Goal: Task Accomplishment & Management: Complete application form

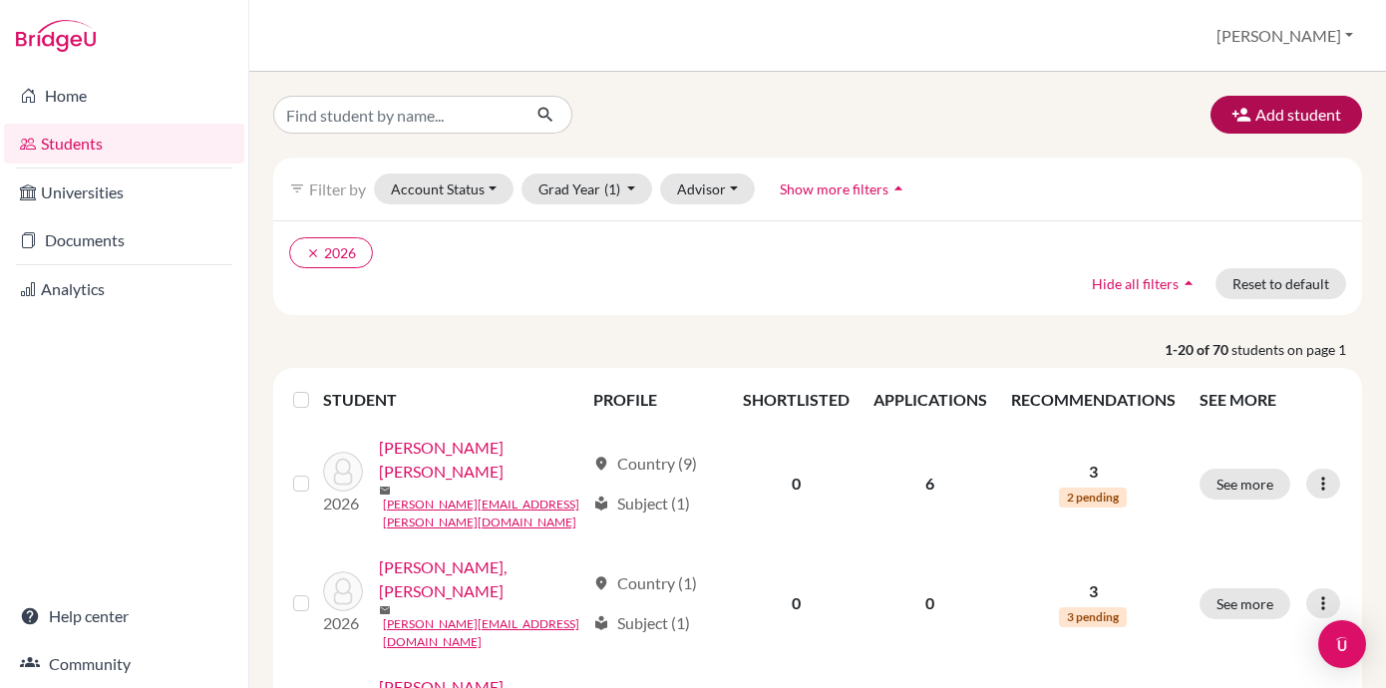
click at [1264, 119] on button "Add student" at bounding box center [1286, 115] width 152 height 38
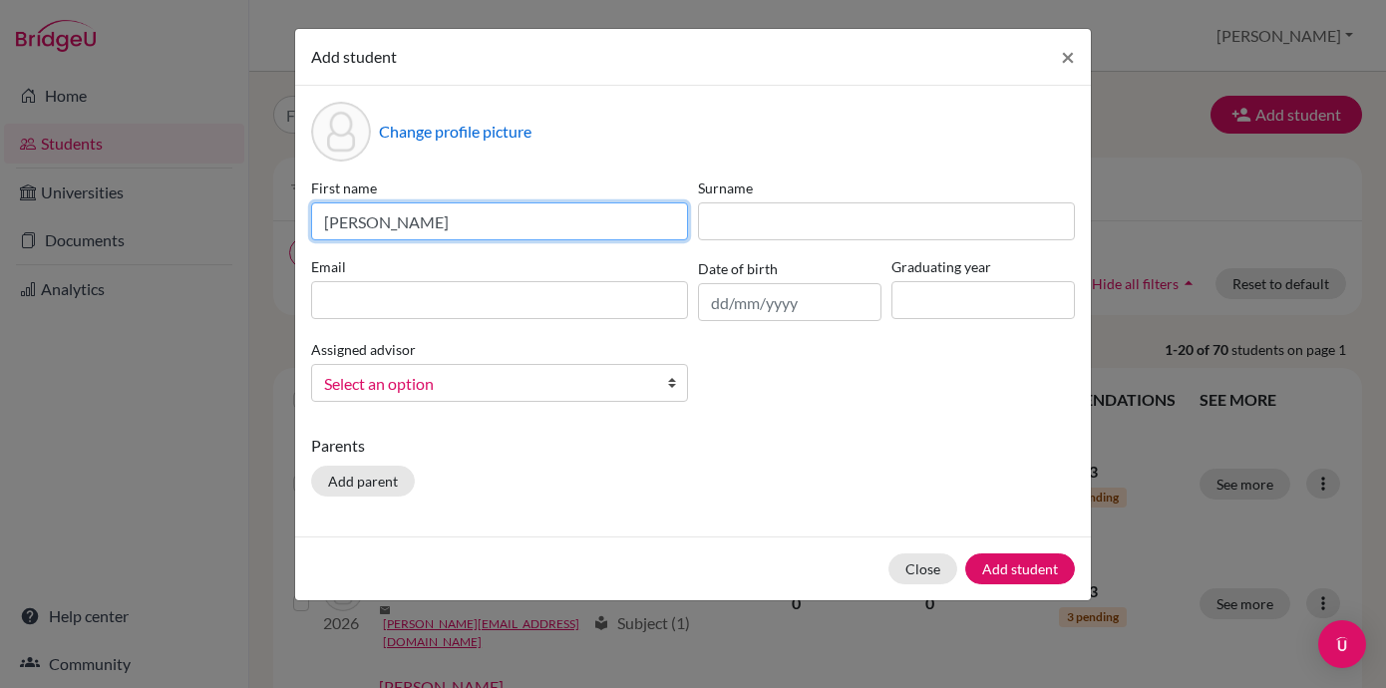
type input "[PERSON_NAME]"
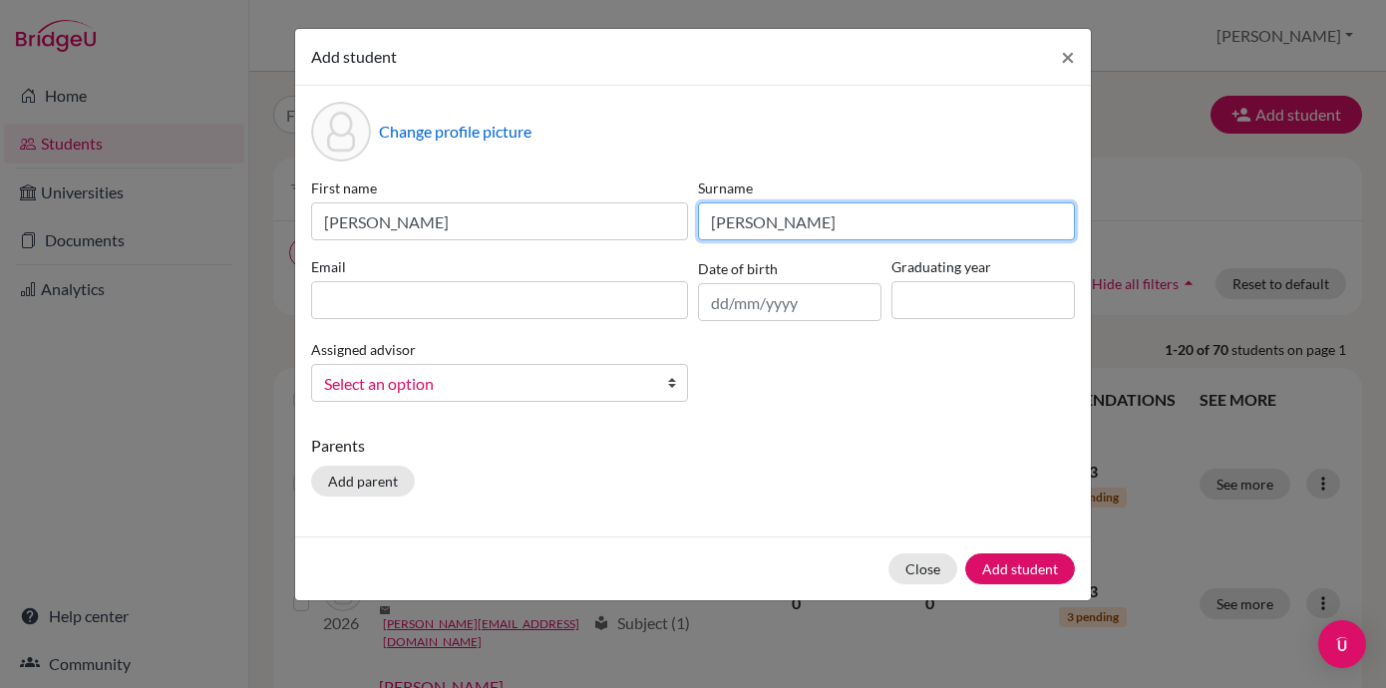
type input "[PERSON_NAME]"
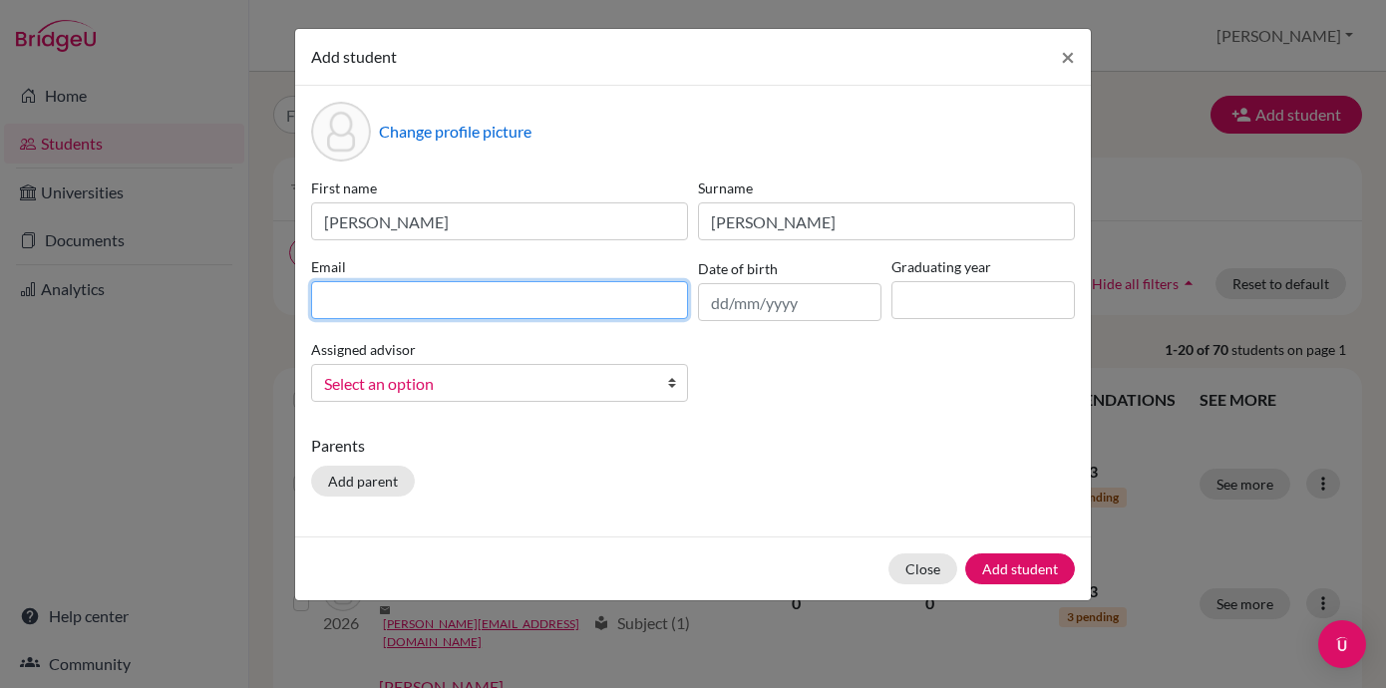
paste input "[PERSON_NAME][EMAIL_ADDRESS][PERSON_NAME][DOMAIN_NAME]"
type input "[PERSON_NAME][EMAIL_ADDRESS][PERSON_NAME][DOMAIN_NAME]"
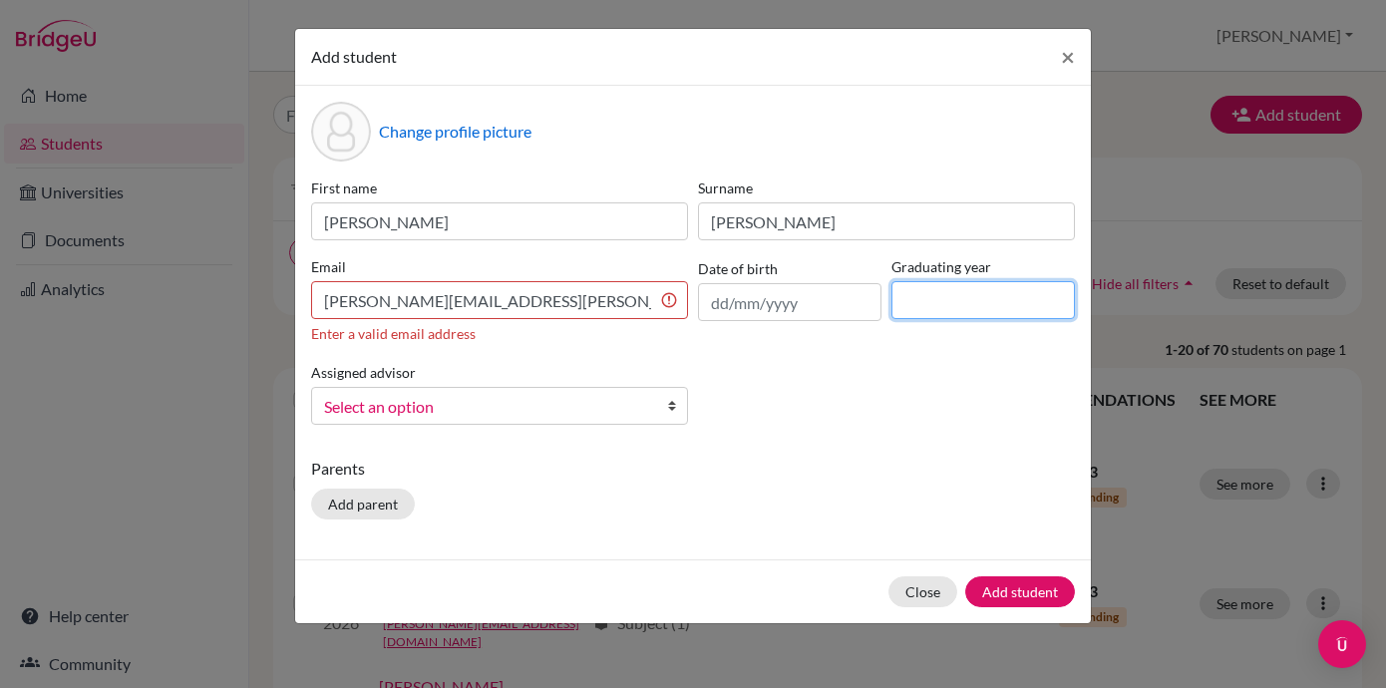
click at [1018, 312] on input at bounding box center [982, 300] width 183 height 38
type input "2026"
click at [781, 304] on input "text" at bounding box center [789, 302] width 183 height 38
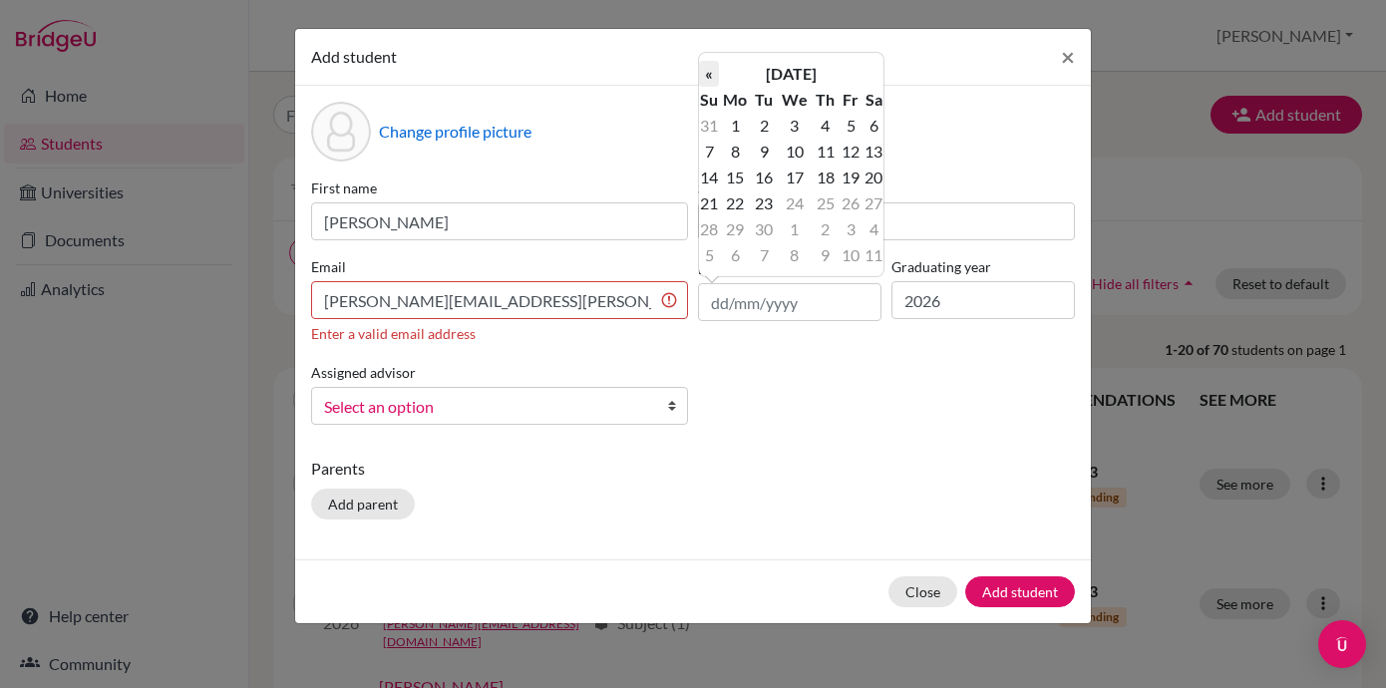
click at [715, 72] on th "«" at bounding box center [709, 74] width 20 height 26
click at [778, 68] on th "[DATE]" at bounding box center [791, 74] width 145 height 26
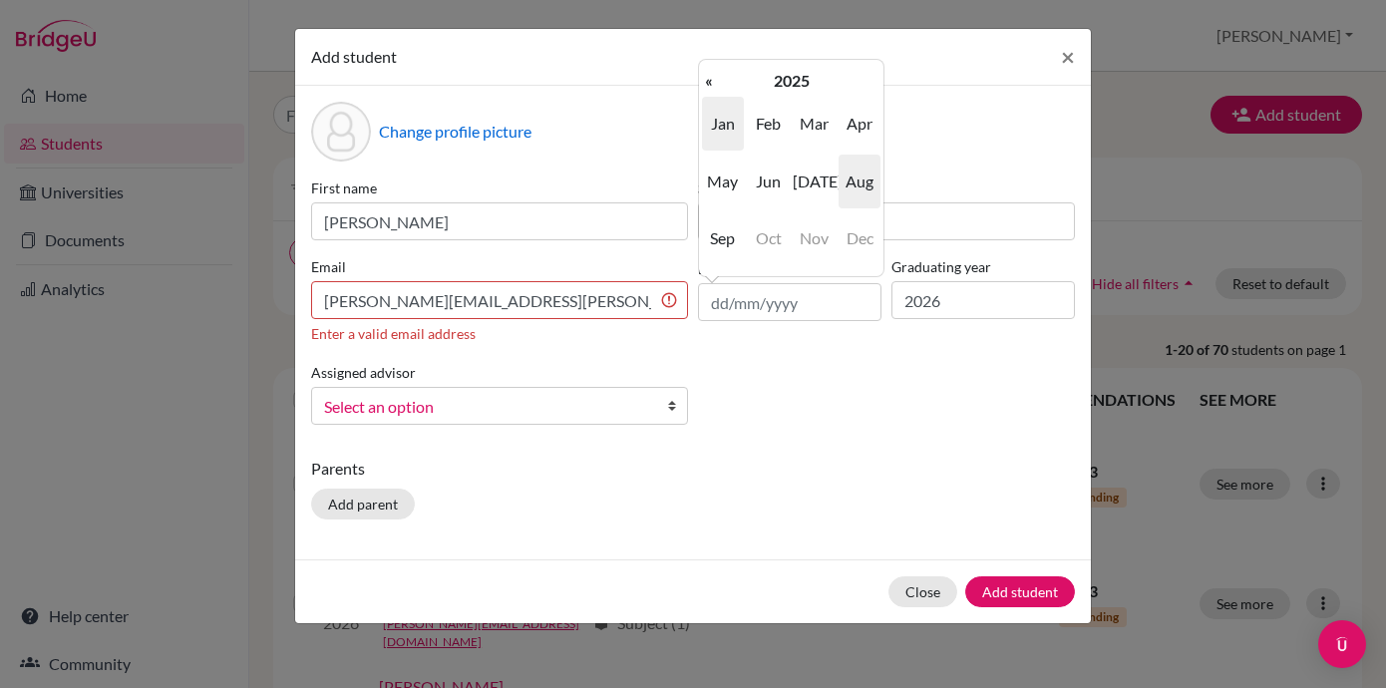
click at [728, 135] on span "Jan" at bounding box center [723, 124] width 42 height 54
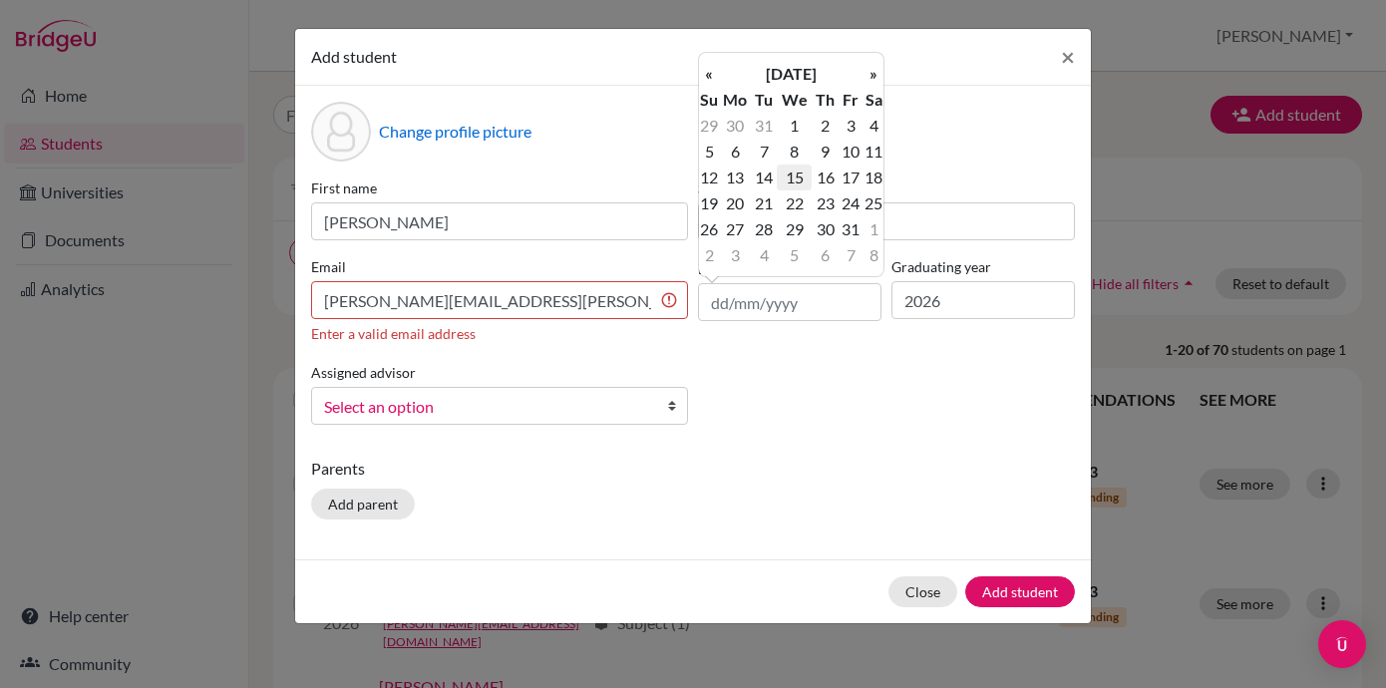
click at [796, 171] on td "15" at bounding box center [794, 178] width 35 height 26
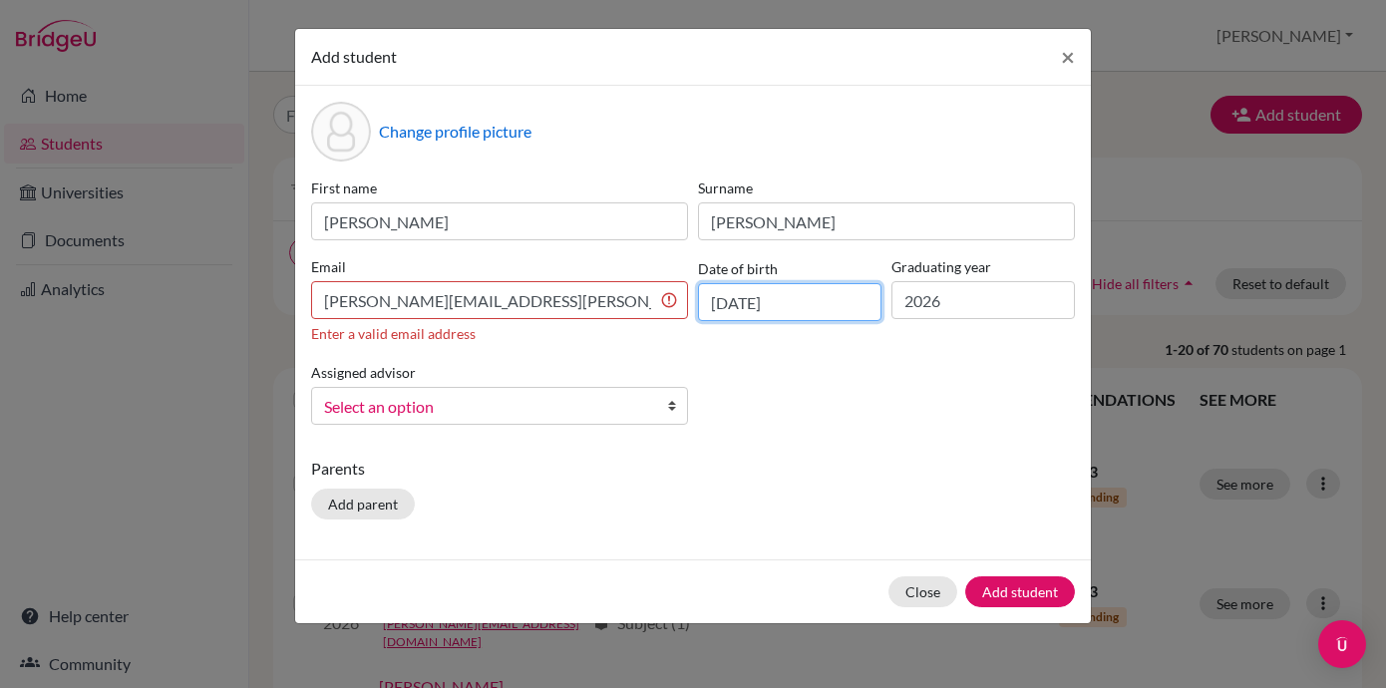
click at [780, 302] on input "[DATE]" at bounding box center [789, 302] width 183 height 38
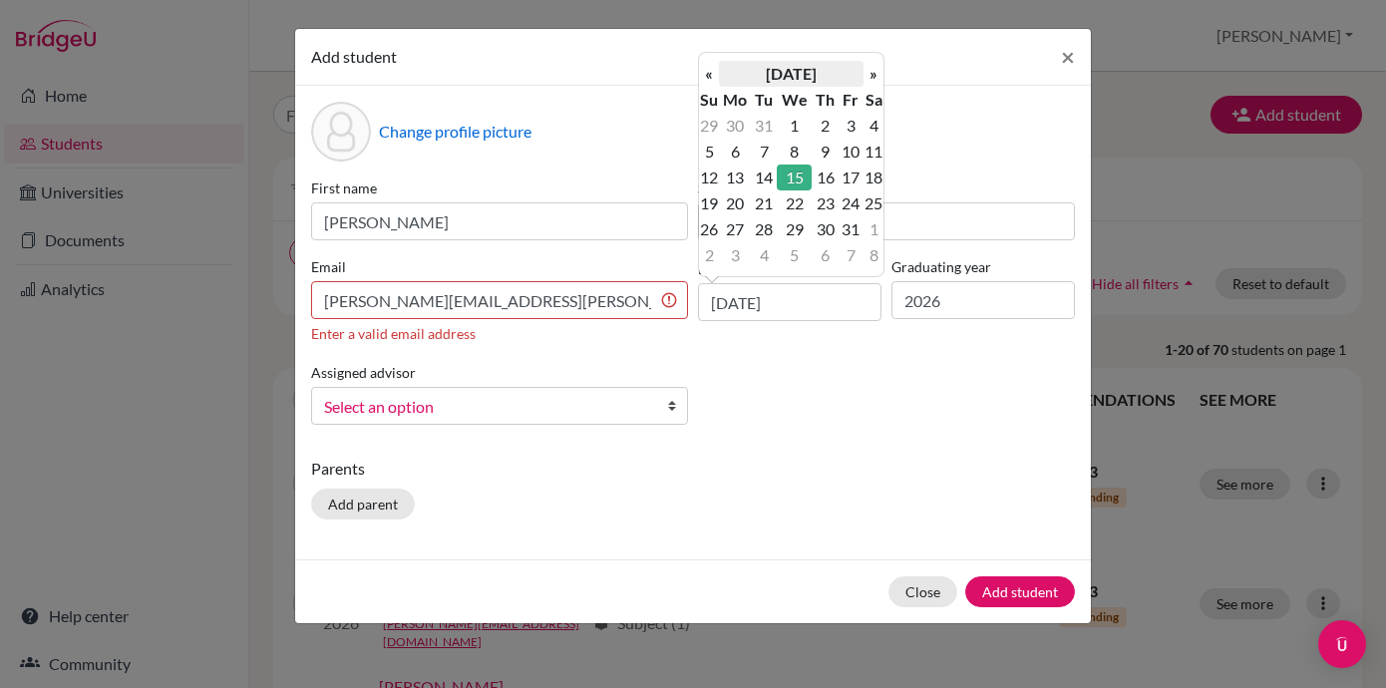
click at [823, 71] on th "[DATE]" at bounding box center [791, 74] width 145 height 26
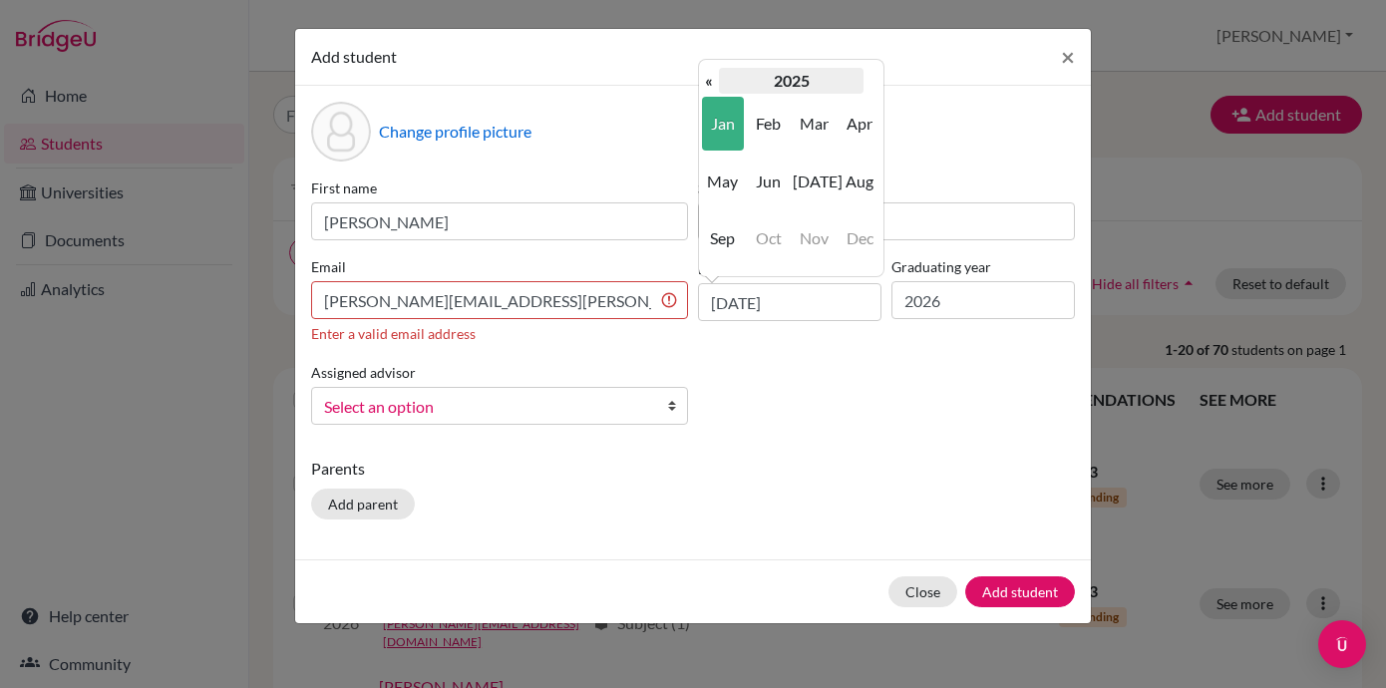
click at [790, 85] on th "2025" at bounding box center [791, 81] width 145 height 26
drag, startPoint x: 727, startPoint y: 137, endPoint x: 747, endPoint y: 199, distance: 65.9
click at [747, 199] on td "2009 2010 2011 2012 2013 2014 2015 2016 2017 2018 2019 2020" at bounding box center [791, 181] width 184 height 174
click at [725, 135] on span "2009" at bounding box center [723, 124] width 42 height 54
click at [730, 130] on span "Jan" at bounding box center [723, 124] width 42 height 54
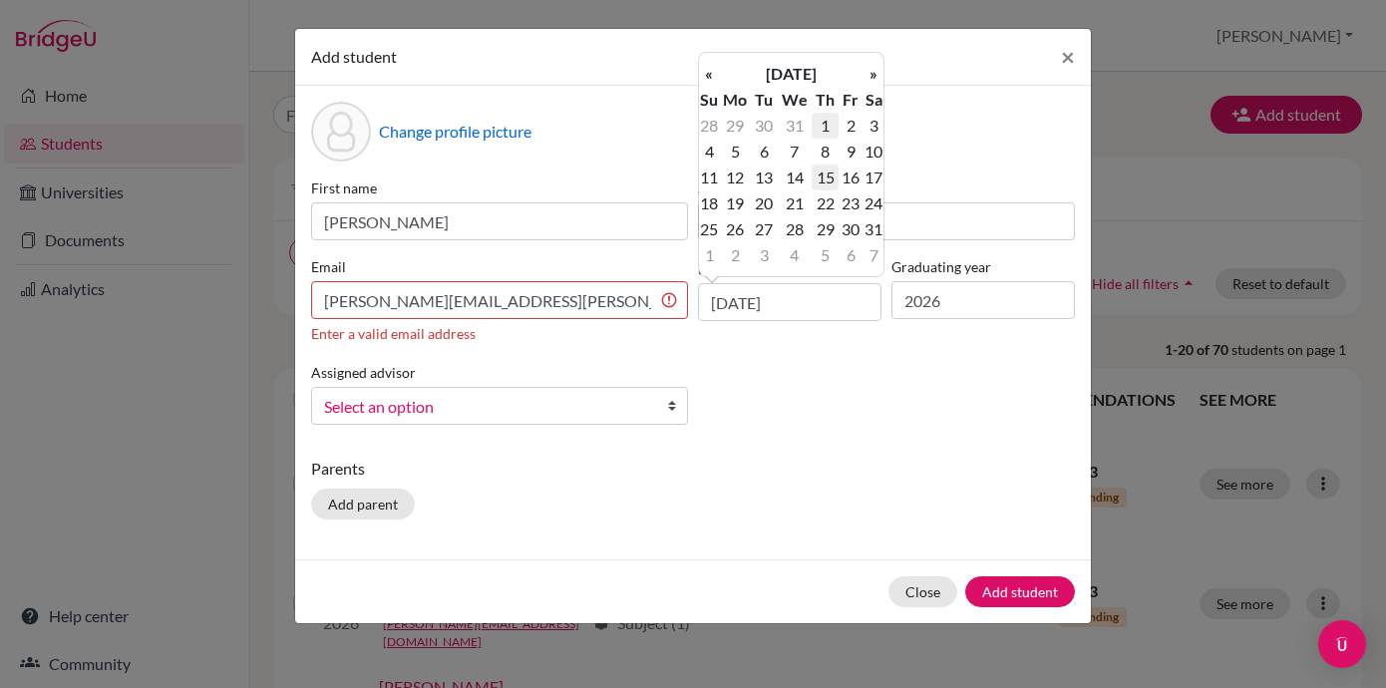
click at [828, 169] on td "15" at bounding box center [825, 178] width 26 height 26
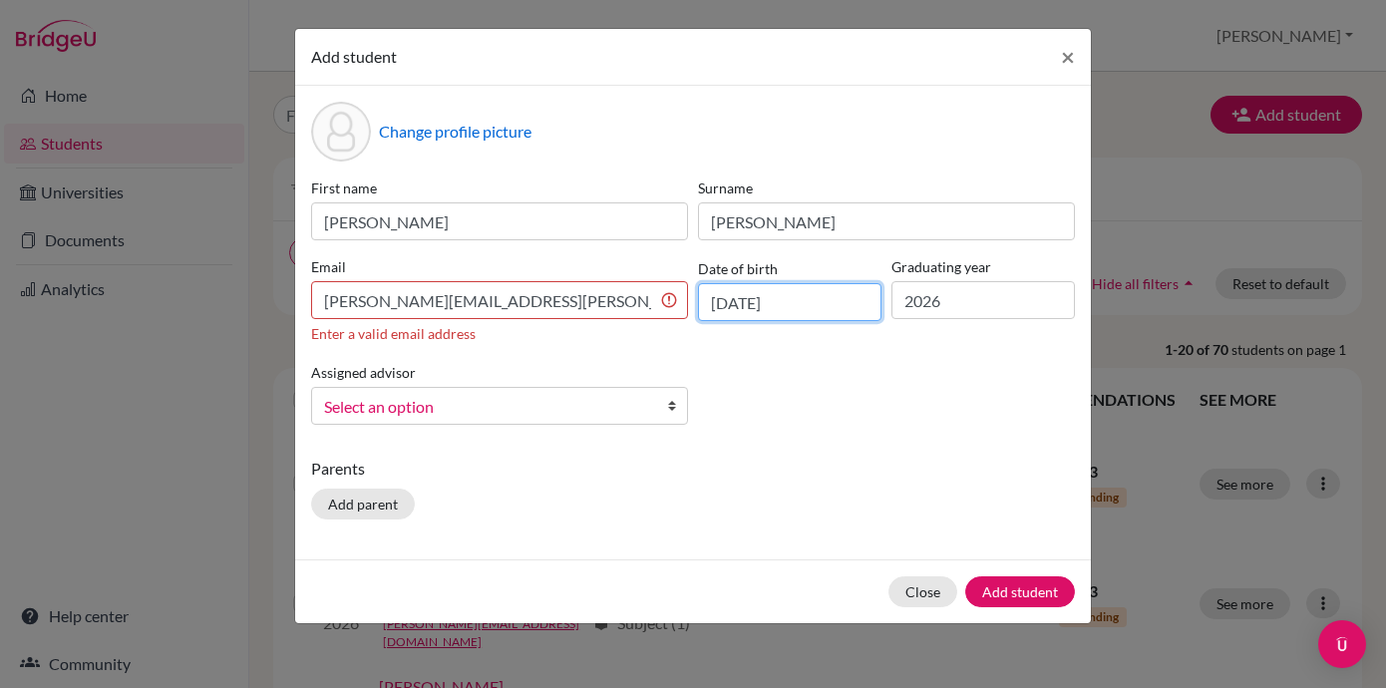
click at [799, 308] on input "[DATE]" at bounding box center [789, 302] width 183 height 38
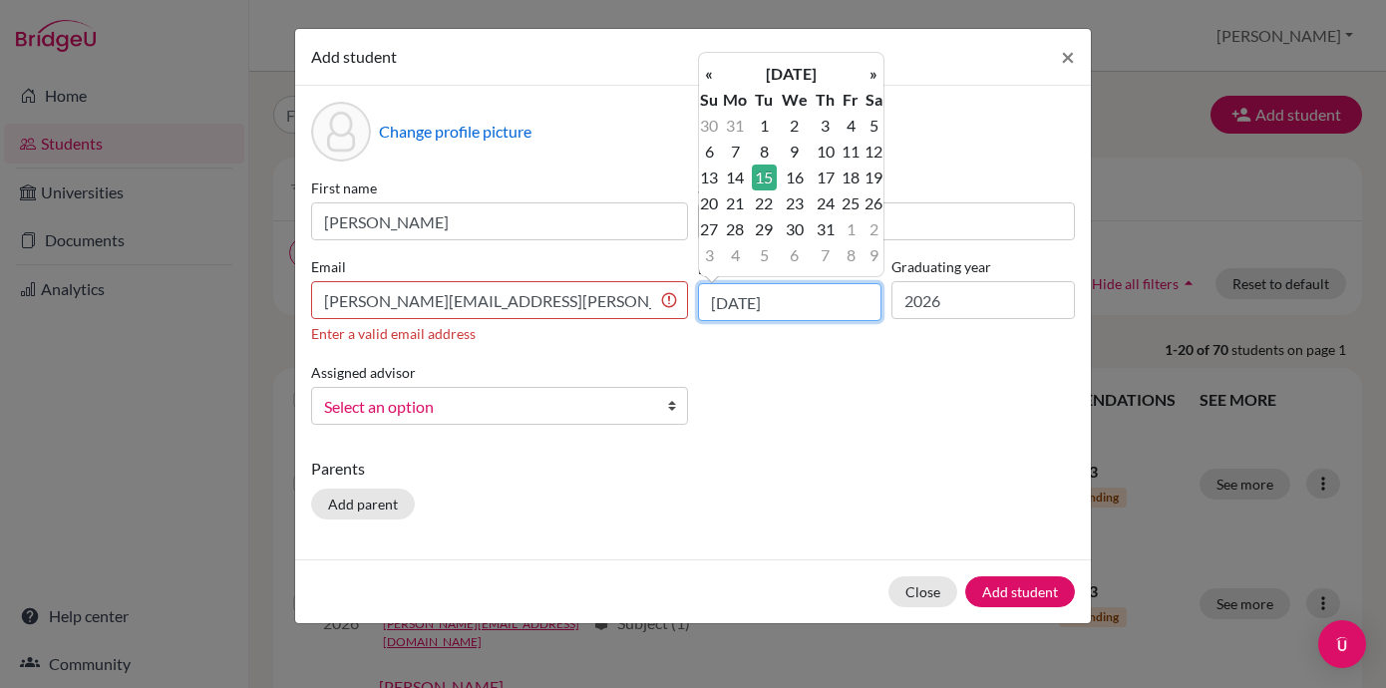
type input "[DATE]"
click at [964, 404] on div "First name [PERSON_NAME] [PERSON_NAME] Email [PERSON_NAME][EMAIL_ADDRESS][PERSO…" at bounding box center [693, 308] width 774 height 263
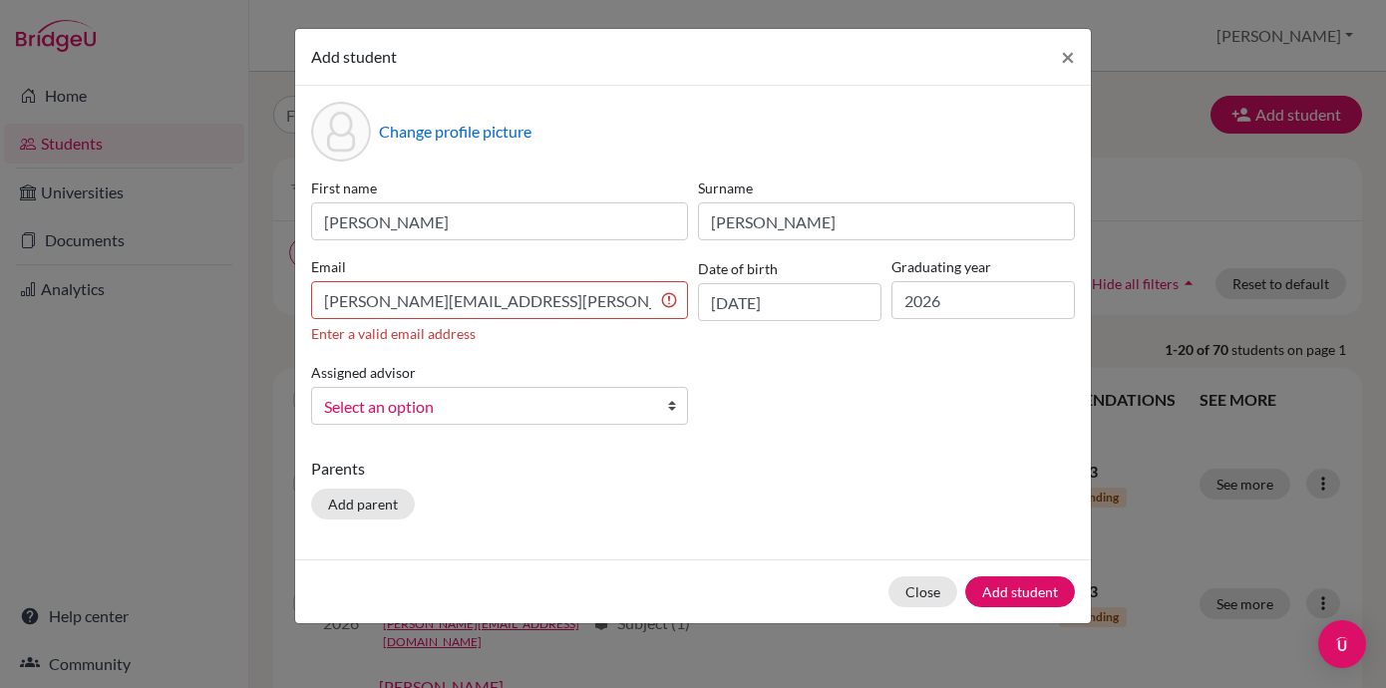
click at [444, 406] on span "Select an option" at bounding box center [486, 407] width 325 height 26
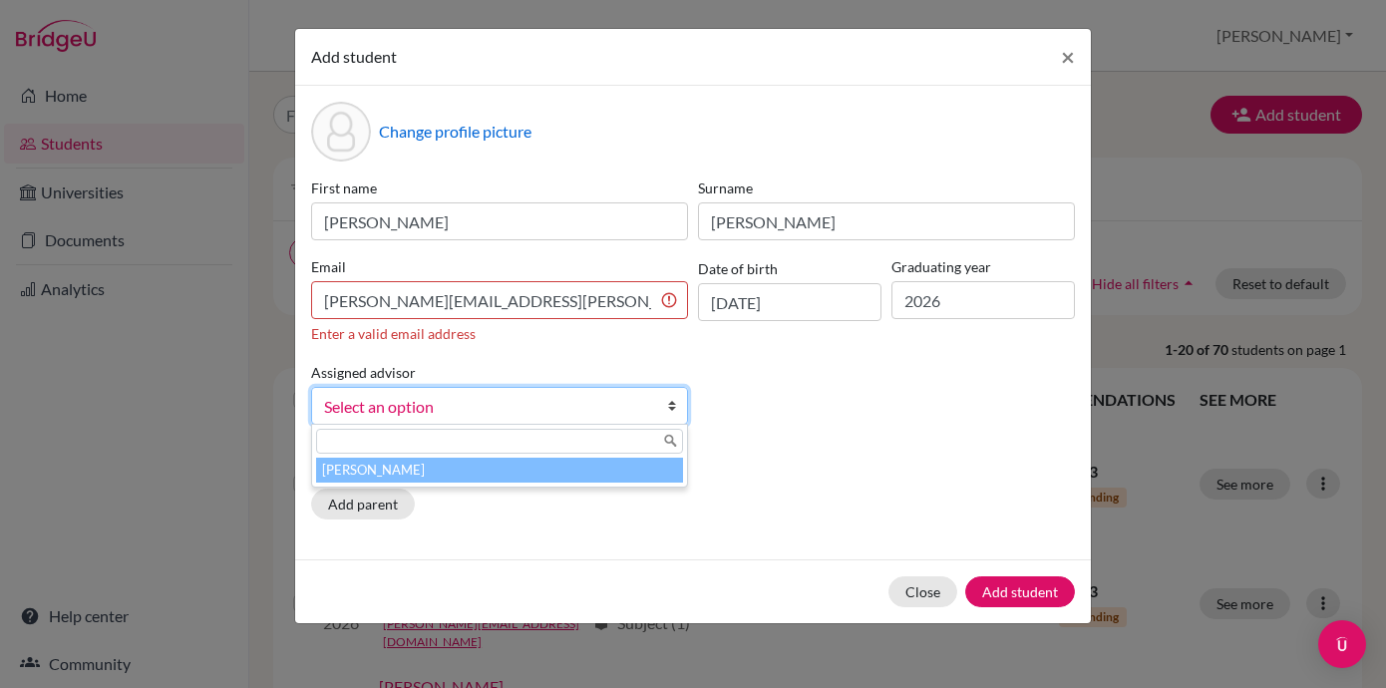
click at [371, 473] on li "[PERSON_NAME]" at bounding box center [499, 470] width 367 height 25
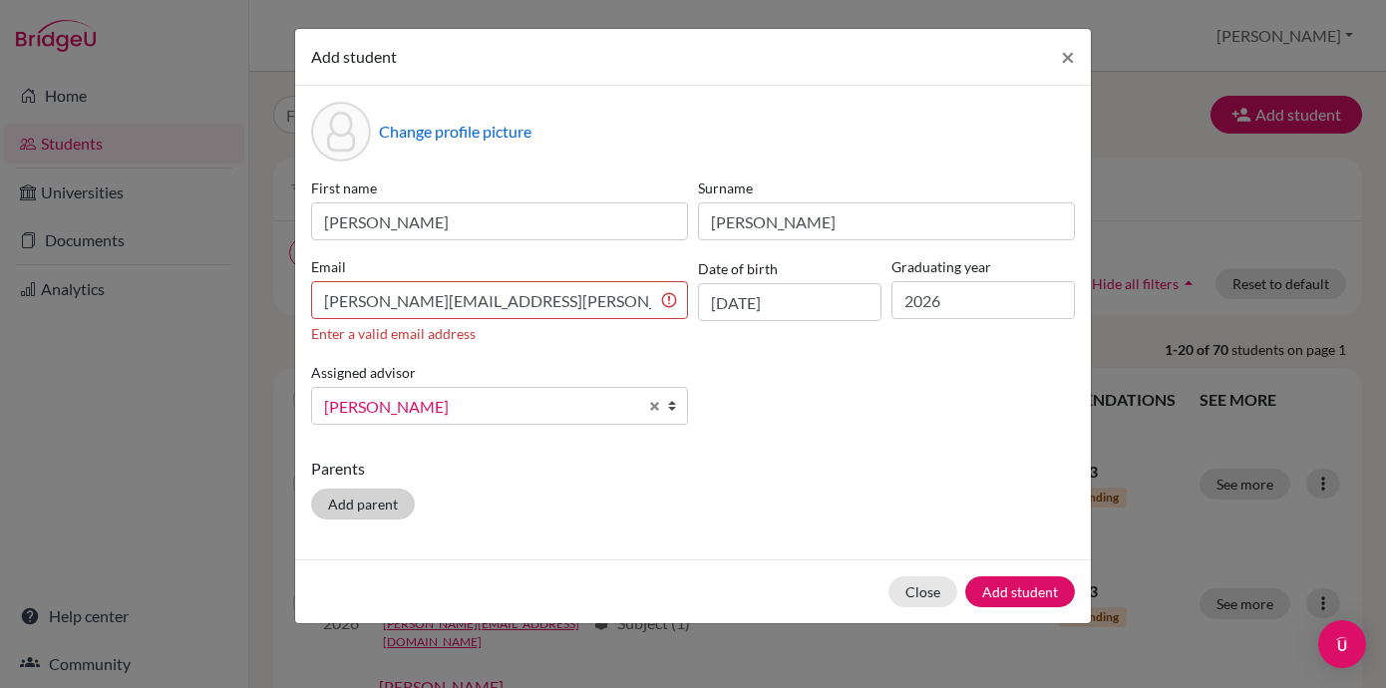
click at [369, 501] on button "Add parent" at bounding box center [363, 504] width 104 height 31
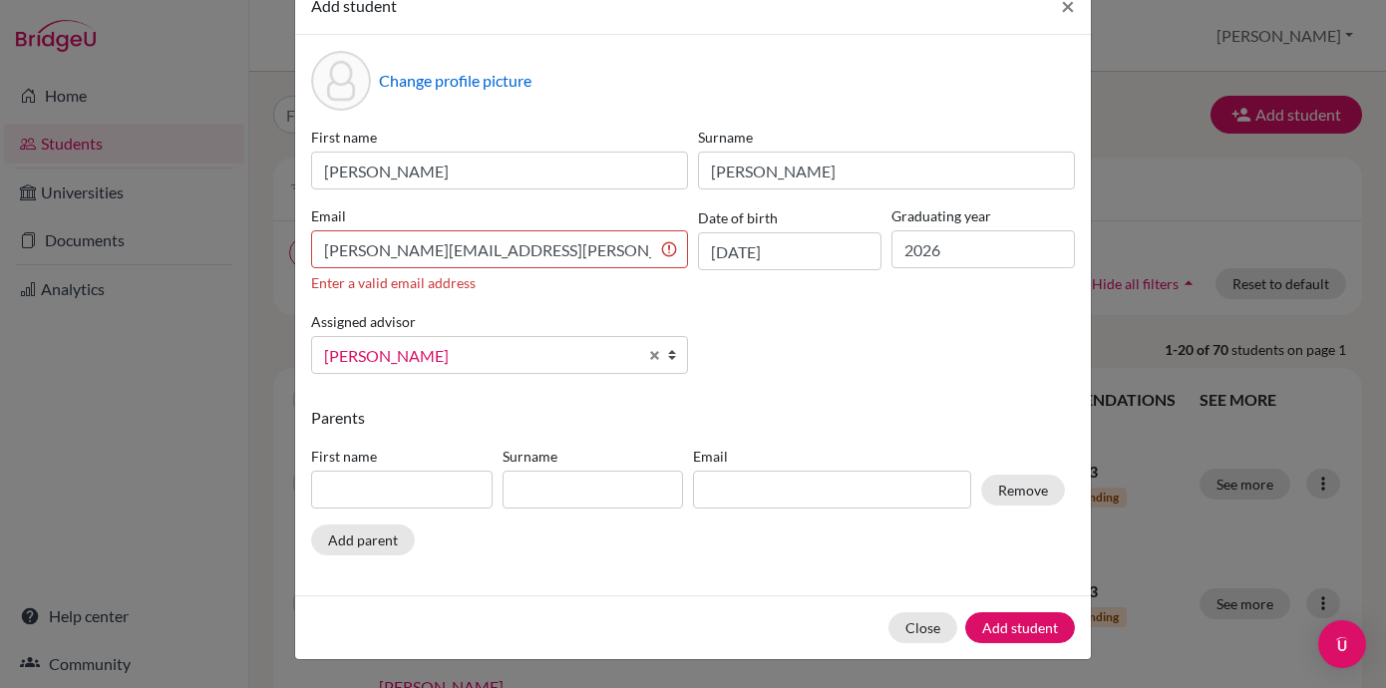
scroll to position [50, 0]
type input "[PERSON_NAME]"
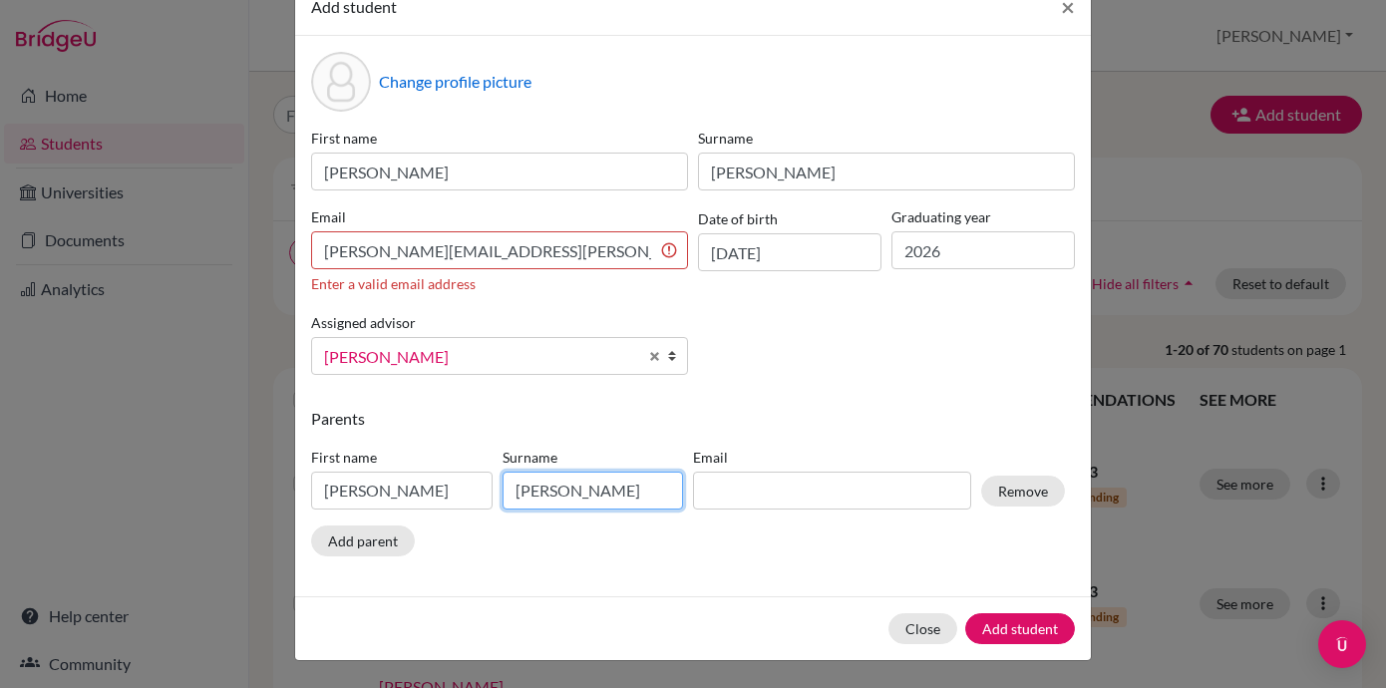
type input "[PERSON_NAME]"
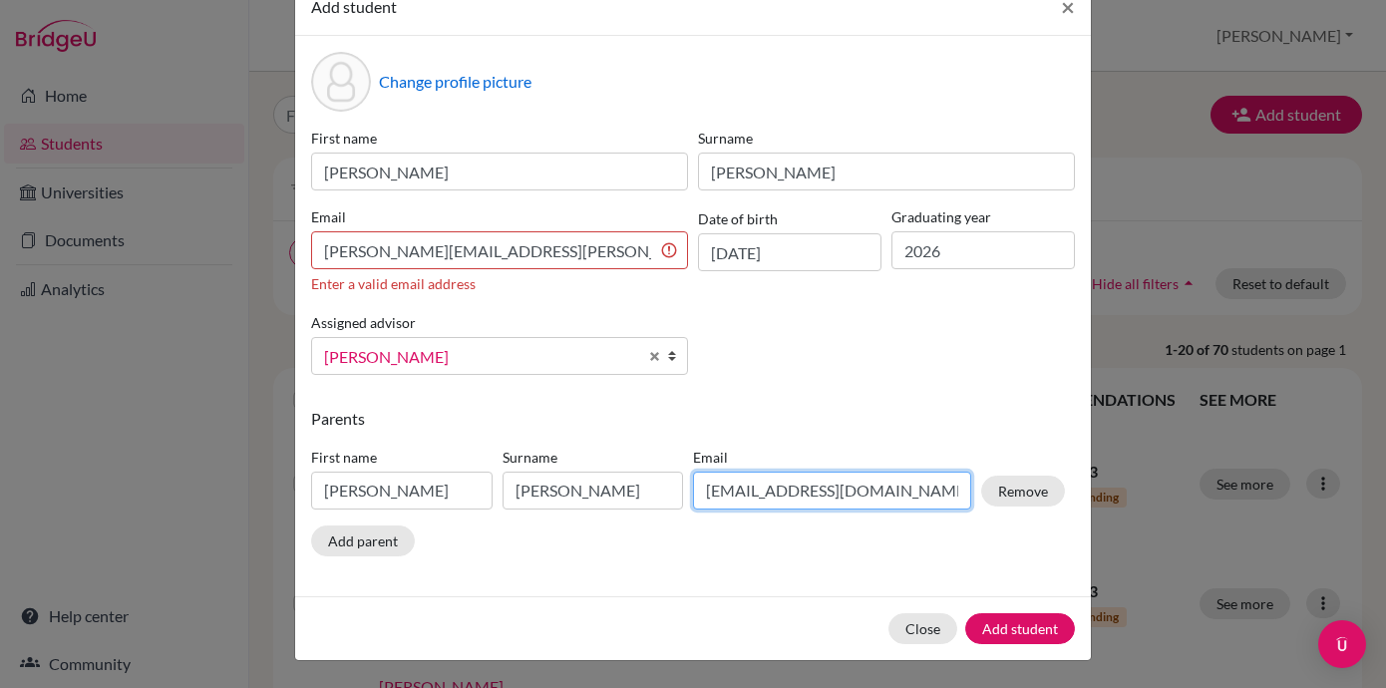
scroll to position [49, 0]
type input "[EMAIL_ADDRESS][DOMAIN_NAME]"
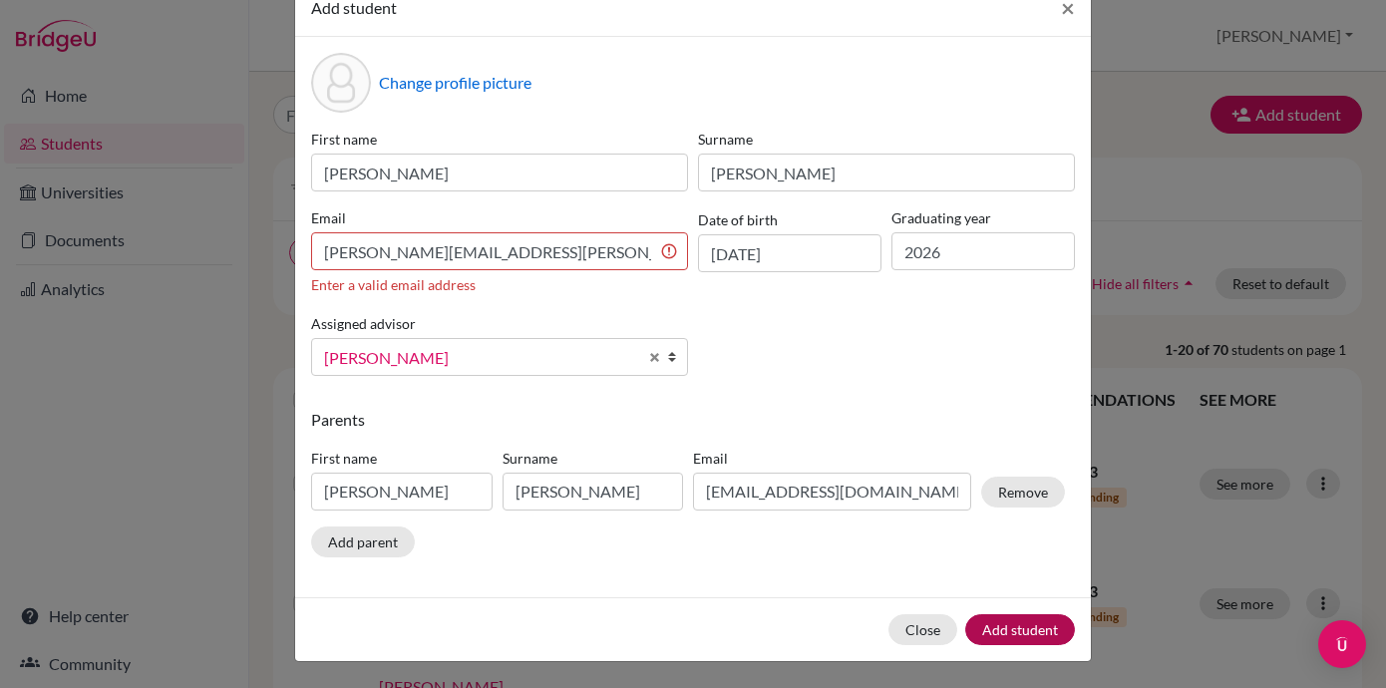
click at [1039, 636] on button "Add student" at bounding box center [1020, 629] width 110 height 31
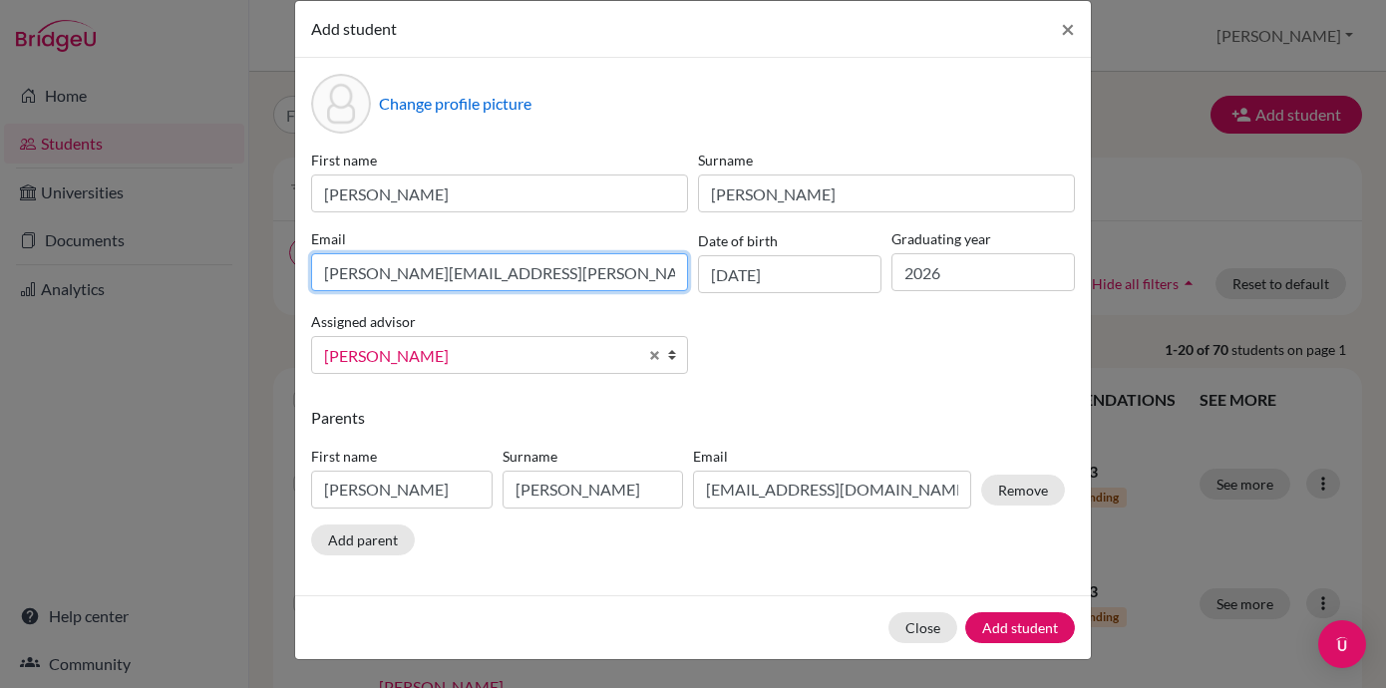
click at [402, 250] on div "Email [PERSON_NAME][EMAIL_ADDRESS][PERSON_NAME][DOMAIN_NAME]" at bounding box center [499, 260] width 387 height 65
click at [402, 250] on div "Email [PERSON_NAME][EMAIL_ADDRESS][PERSON_NAME][DOMAIN_NAME]" at bounding box center [499, 261] width 387 height 65
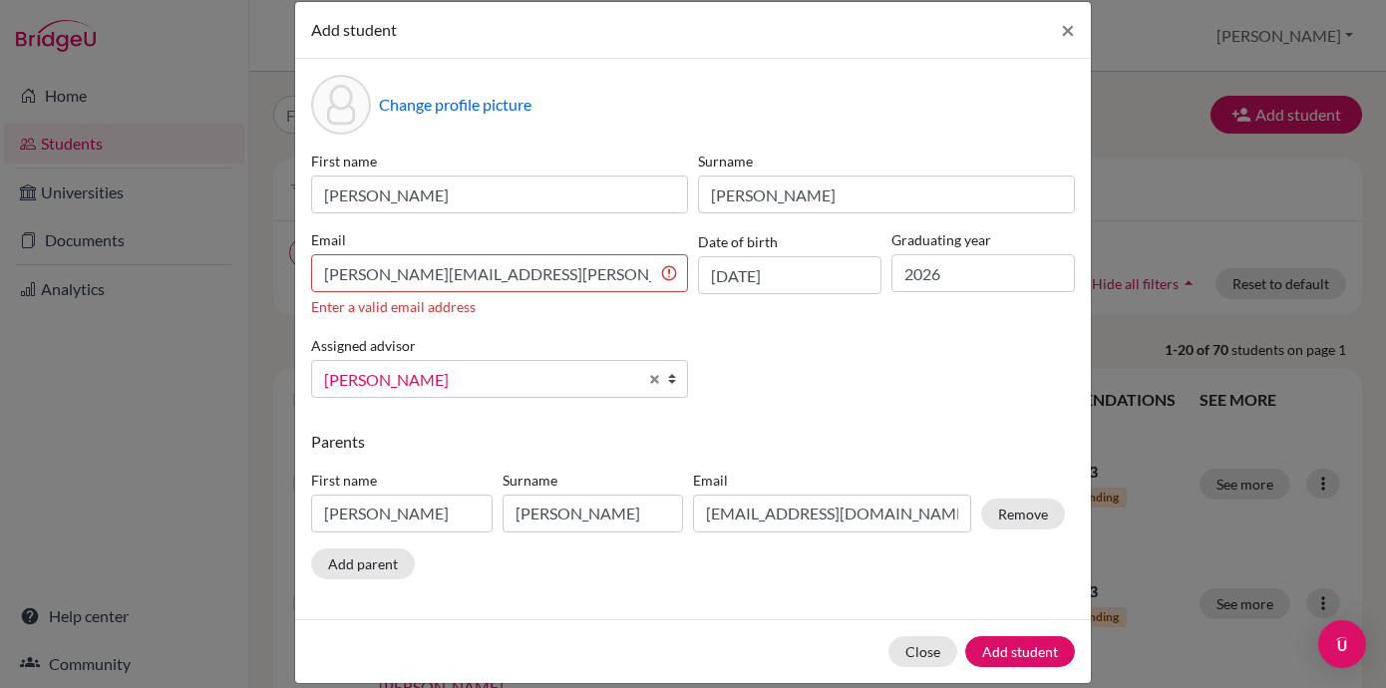
click at [402, 250] on div "Email [PERSON_NAME][EMAIL_ADDRESS][PERSON_NAME][DOMAIN_NAME] Enter a valid emai…" at bounding box center [499, 273] width 387 height 88
click at [388, 267] on input "[PERSON_NAME][EMAIL_ADDRESS][PERSON_NAME][DOMAIN_NAME]" at bounding box center [499, 273] width 377 height 38
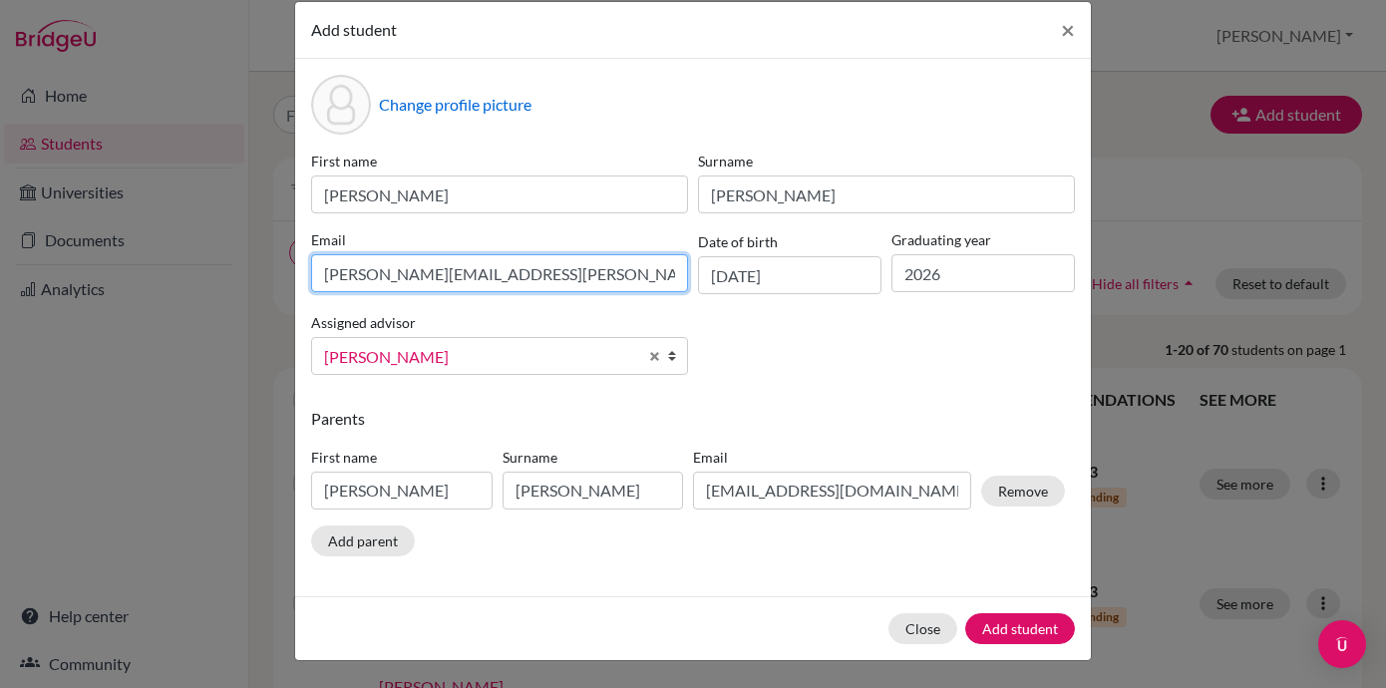
click at [388, 267] on input "[PERSON_NAME][EMAIL_ADDRESS][PERSON_NAME][DOMAIN_NAME]" at bounding box center [499, 273] width 377 height 38
drag, startPoint x: 596, startPoint y: 275, endPoint x: 313, endPoint y: 273, distance: 283.2
click at [313, 273] on input "[PERSON_NAME][EMAIL_ADDRESS][PERSON_NAME][DOMAIN_NAME]" at bounding box center [499, 273] width 377 height 38
click at [793, 386] on div "First name [PERSON_NAME] [PERSON_NAME] Email [PERSON_NAME][EMAIL_ADDRESS][PERSO…" at bounding box center [693, 271] width 774 height 240
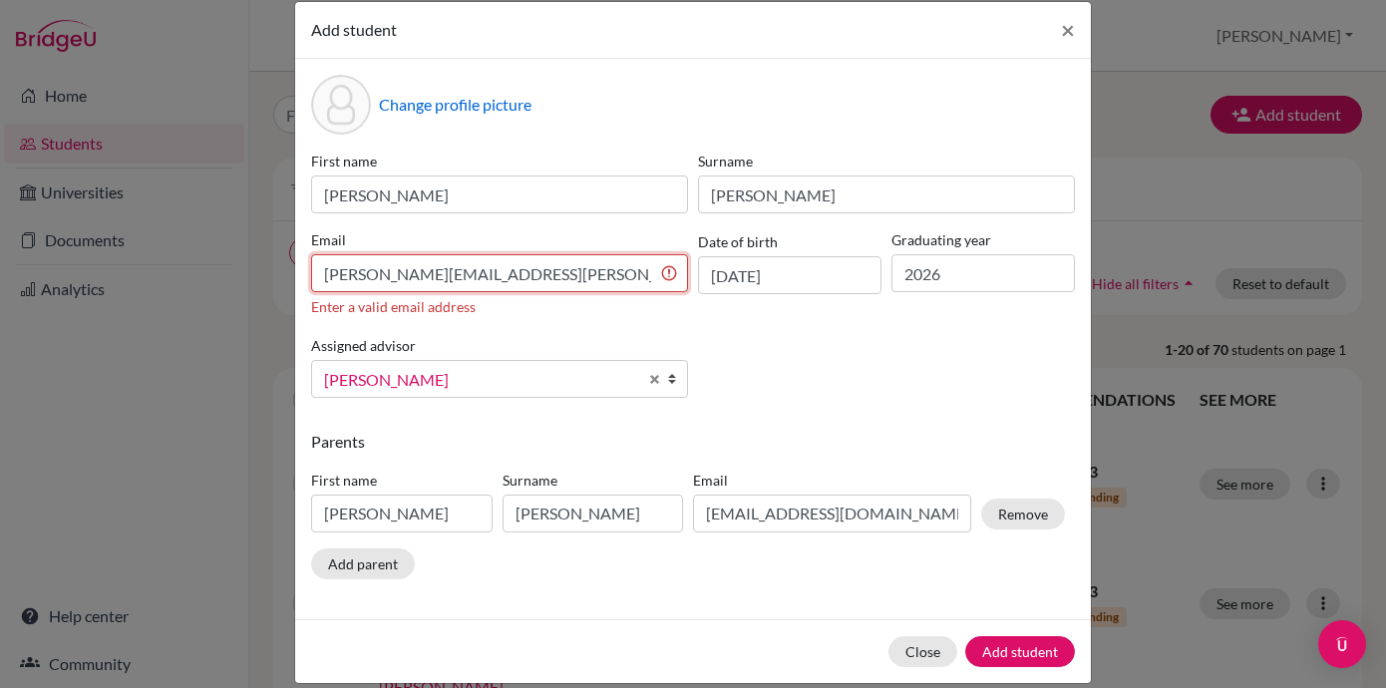
click at [672, 272] on input "[PERSON_NAME][EMAIL_ADDRESS][PERSON_NAME][DOMAIN_NAME]" at bounding box center [499, 273] width 377 height 38
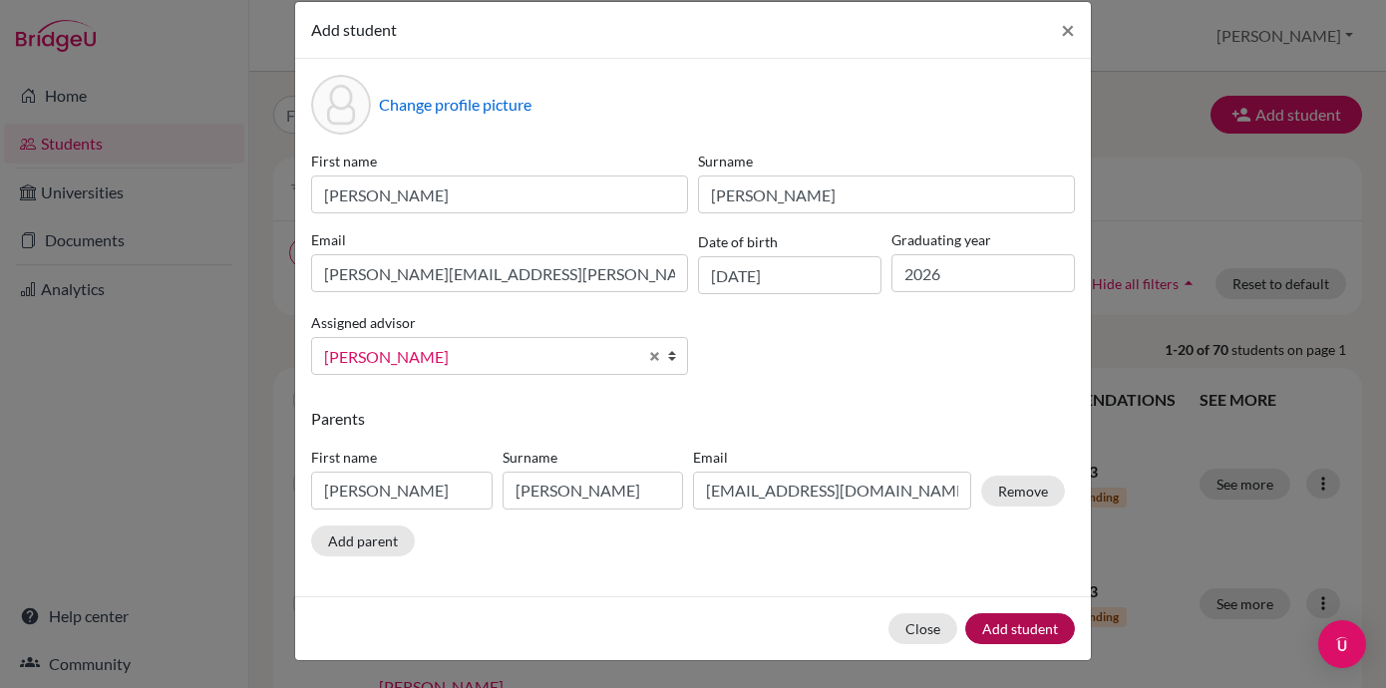
click at [1025, 624] on div "Close Add student" at bounding box center [693, 628] width 796 height 64
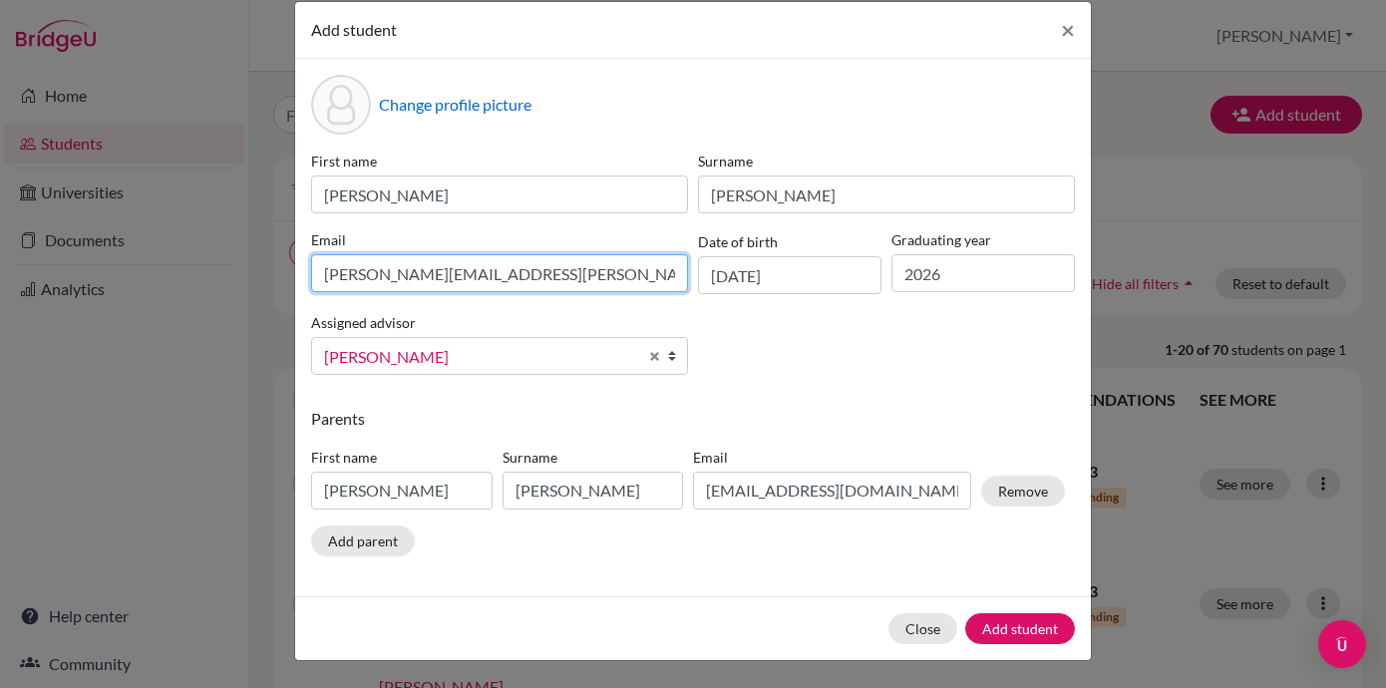
click at [402, 255] on input "[PERSON_NAME][EMAIL_ADDRESS][PERSON_NAME][DOMAIN_NAME]" at bounding box center [499, 273] width 377 height 38
click at [596, 273] on input "[PERSON_NAME][EMAIL_ADDRESS][PERSON_NAME][DOMAIN_NAME]" at bounding box center [499, 273] width 377 height 38
click at [1020, 644] on button "Add student" at bounding box center [1020, 628] width 110 height 31
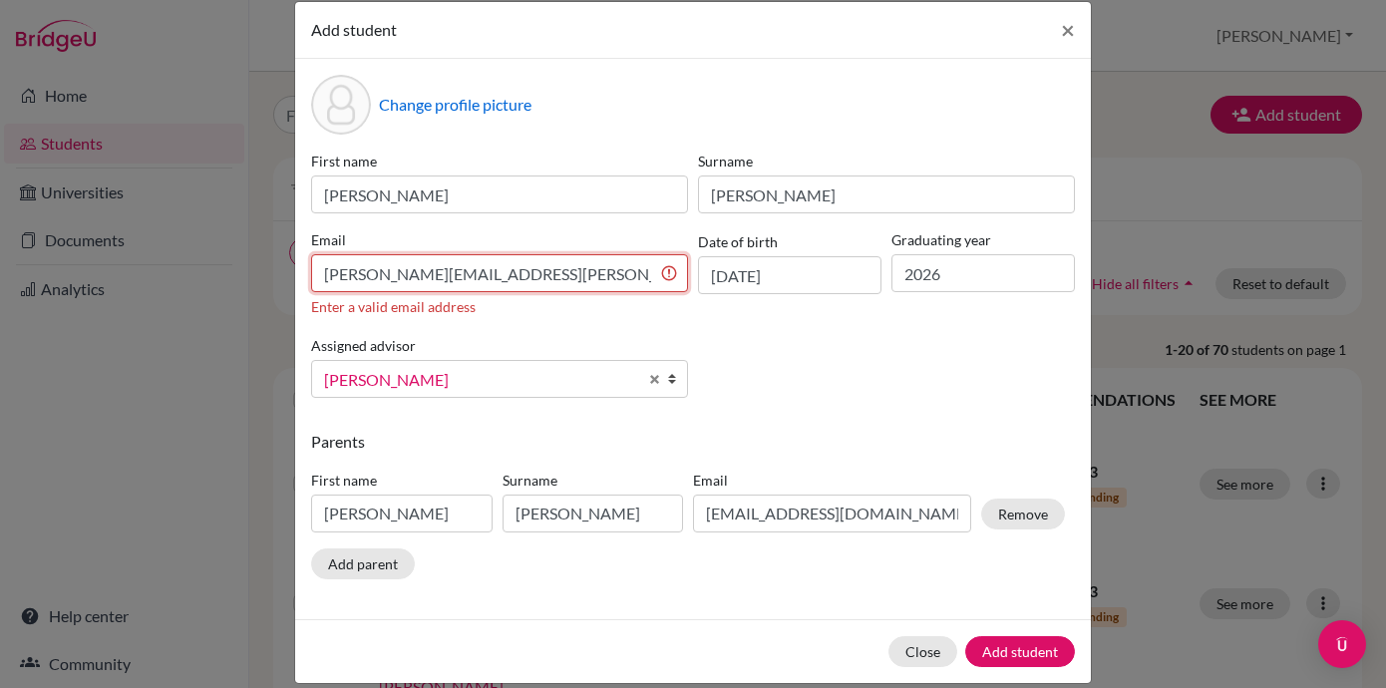
click at [461, 275] on input "[PERSON_NAME][EMAIL_ADDRESS][PERSON_NAME][DOMAIN_NAME]" at bounding box center [499, 273] width 377 height 38
type input "[PERSON_NAME][EMAIL_ADDRESS][PERSON_NAME][DOMAIN_NAME]"
click at [1020, 649] on div "Close Add student" at bounding box center [693, 651] width 796 height 64
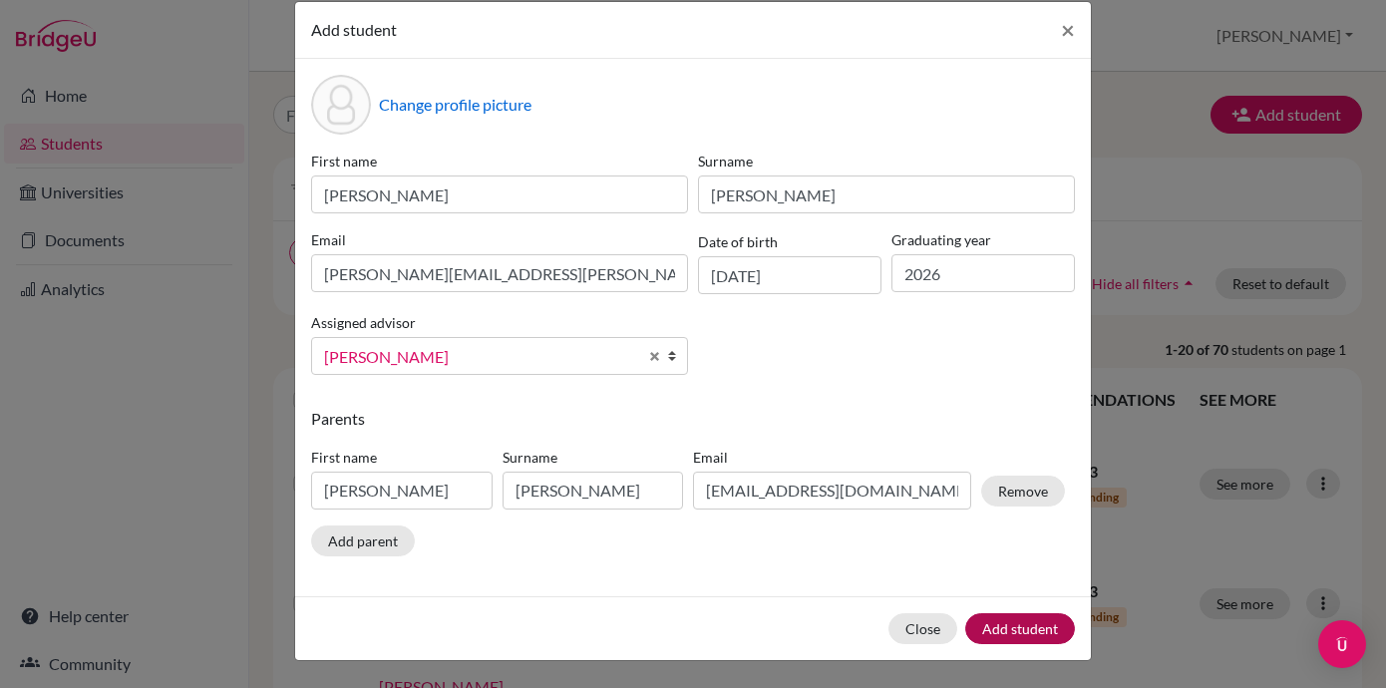
click at [1012, 629] on button "Add student" at bounding box center [1020, 628] width 110 height 31
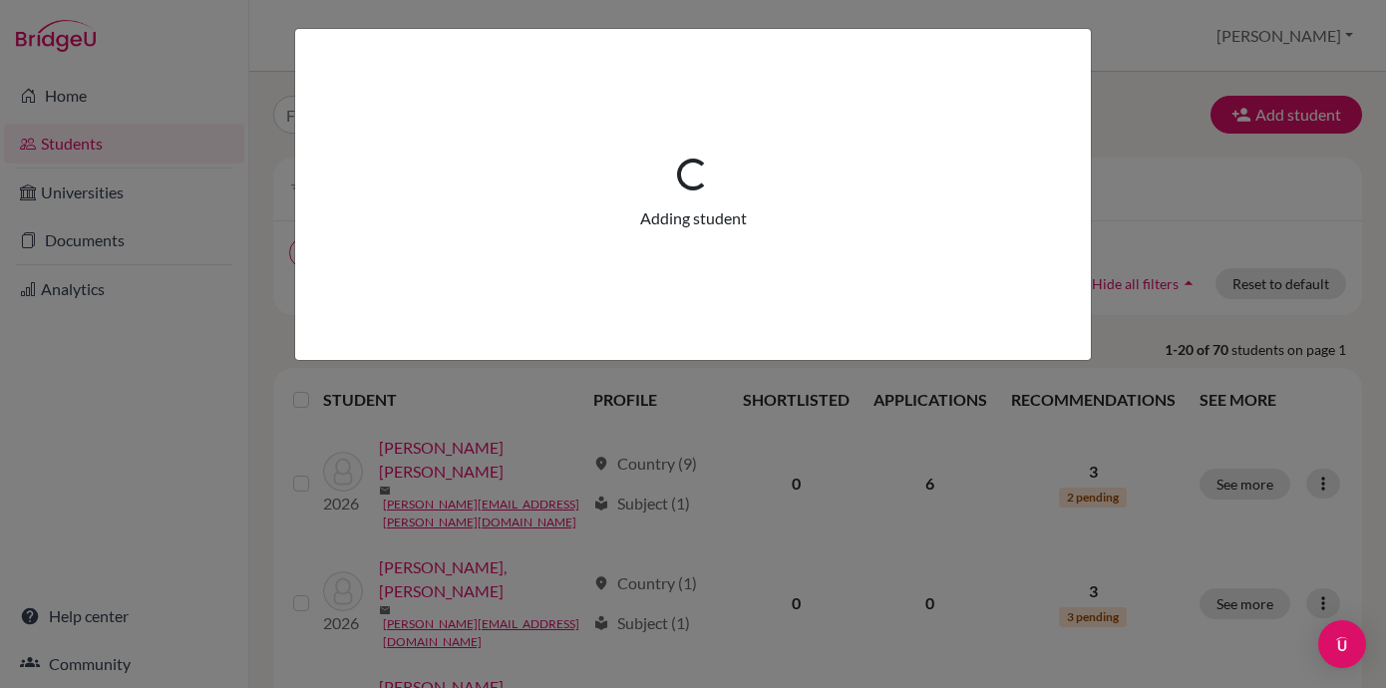
scroll to position [0, 0]
